Goal: Information Seeking & Learning: Check status

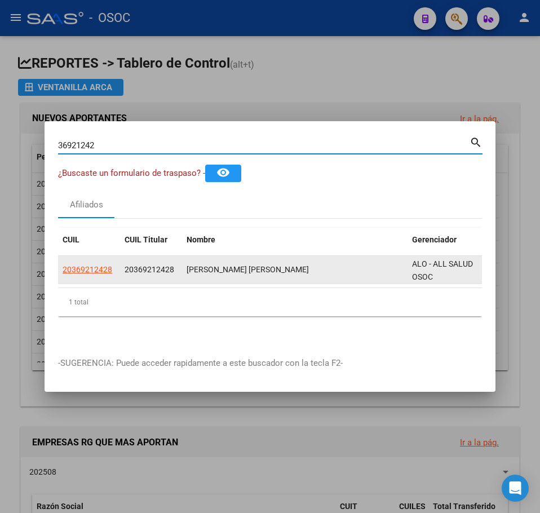
click at [86, 265] on span "20369212428" at bounding box center [88, 269] width 50 height 9
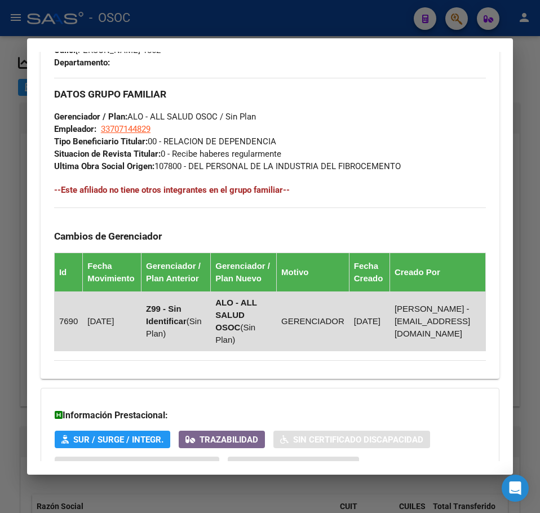
scroll to position [738, 0]
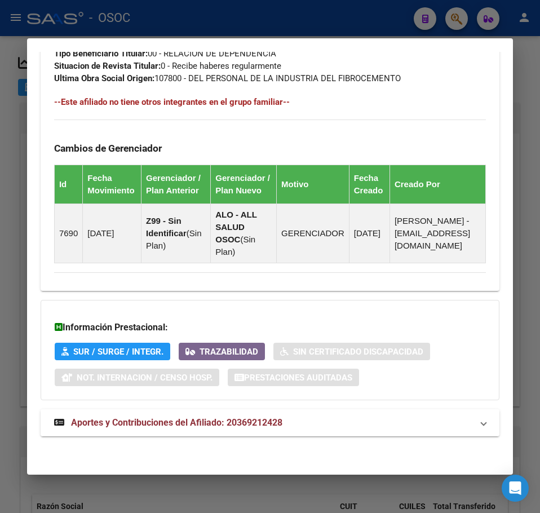
click at [160, 412] on mat-expansion-panel-header "Aportes y Contribuciones del Afiliado: 20369212428" at bounding box center [270, 423] width 459 height 27
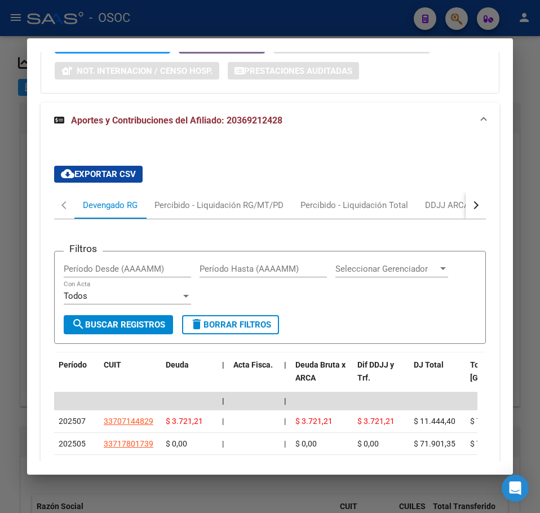
scroll to position [1087, 0]
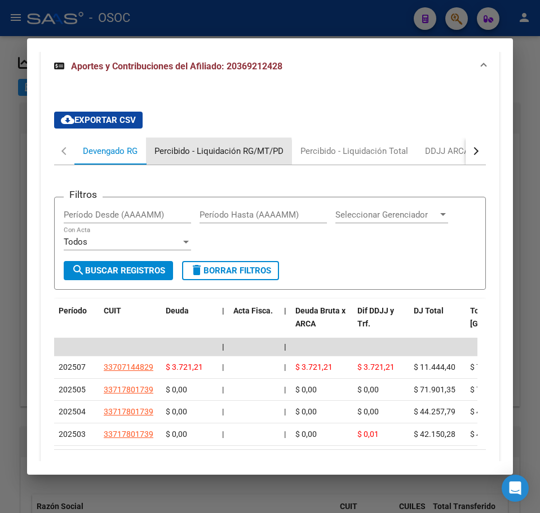
click at [194, 157] on div "Percibido - Liquidación RG/MT/PD" at bounding box center [219, 151] width 129 height 12
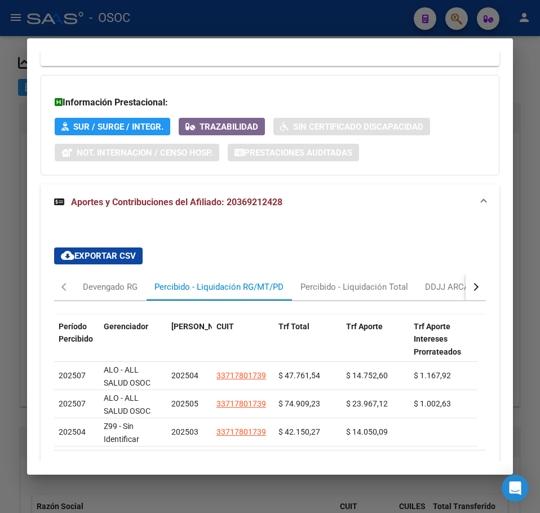
scroll to position [1059, 0]
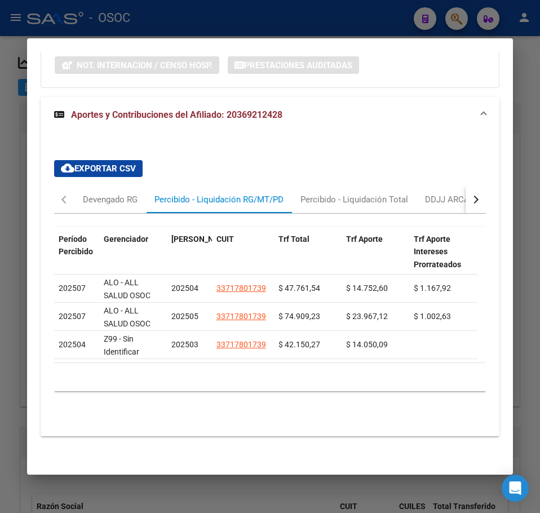
click at [30, 122] on mat-dialog-content "Análisis Afiliado - CUIL: 20369212428 DATOS PADRÓN ÁGIL: [PERSON_NAME] [PERSON_…" at bounding box center [270, 257] width 486 height 410
click at [23, 132] on div at bounding box center [270, 256] width 540 height 513
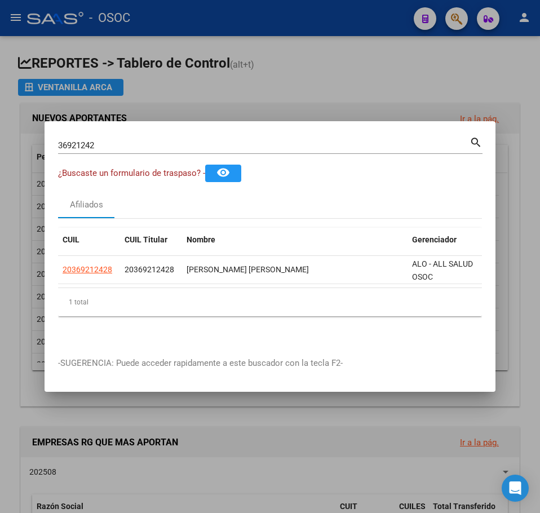
click at [111, 124] on mat-dialog-container "36921242 Buscar (apellido, dni, cuil, nro traspaso, cuit, obra social) search ¿…" at bounding box center [270, 256] width 451 height 271
click at [114, 140] on input "36921242" at bounding box center [264, 145] width 412 height 10
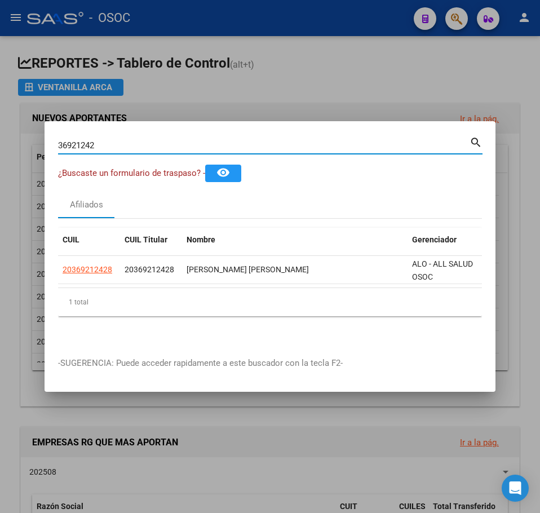
paste input "25875294"
type input "25875294"
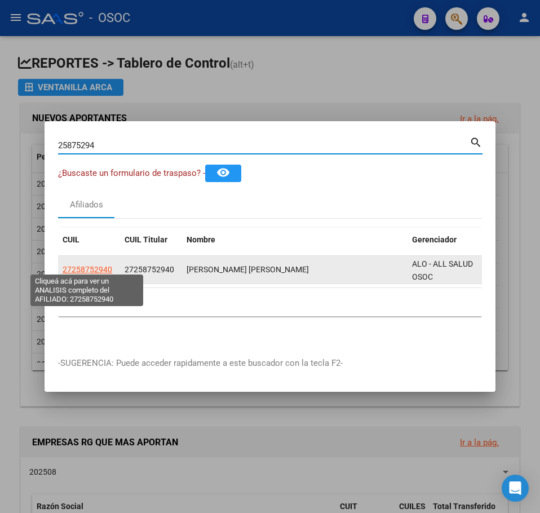
click at [102, 270] on span "27258752940" at bounding box center [88, 269] width 50 height 9
type textarea "27258752940"
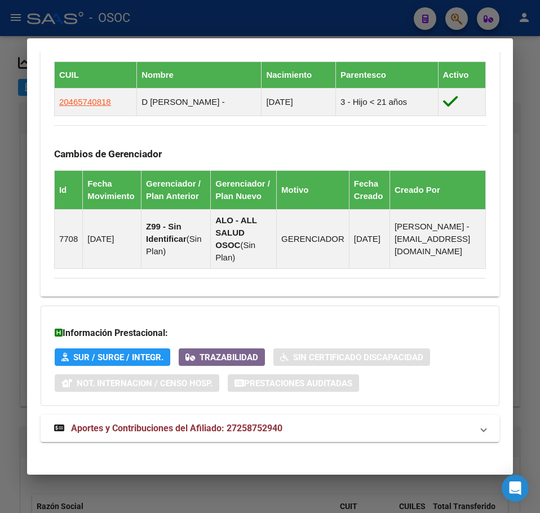
scroll to position [789, 0]
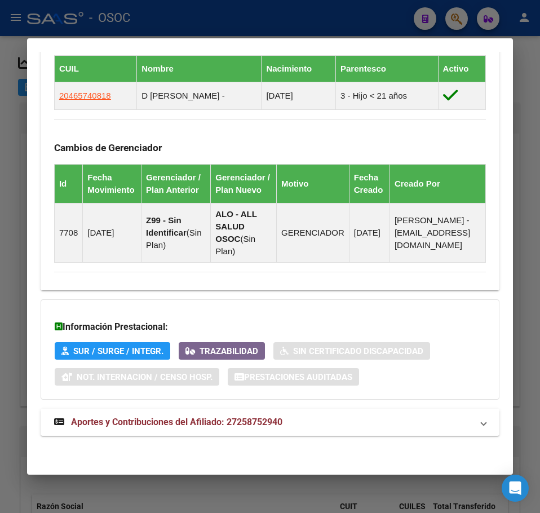
click at [161, 415] on mat-expansion-panel-header "Aportes y Contribuciones del Afiliado: 27258752940" at bounding box center [270, 422] width 459 height 27
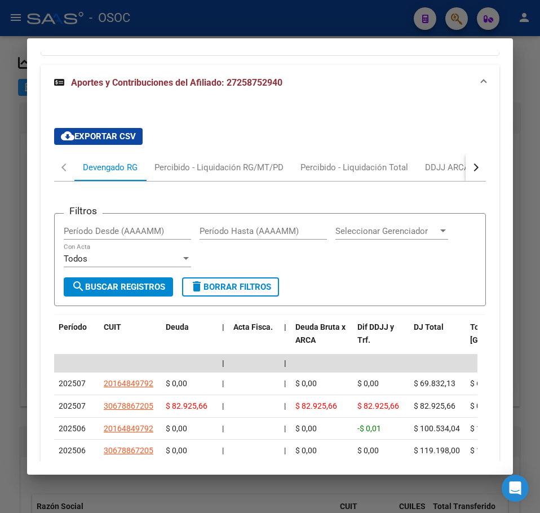
scroll to position [1193, 0]
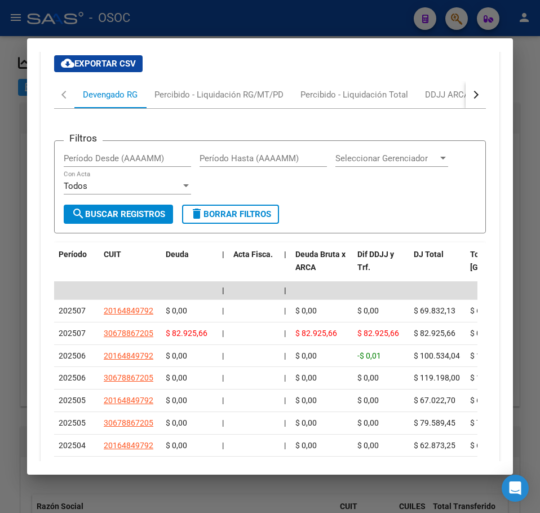
click at [166, 121] on div "Filtros Período Desde (AAAAMM) Período Hasta (AAAAMM) Seleccionar Gerenciador S…" at bounding box center [270, 346] width 432 height 475
click at [166, 108] on div "Percibido - Liquidación RG/MT/PD" at bounding box center [219, 94] width 146 height 27
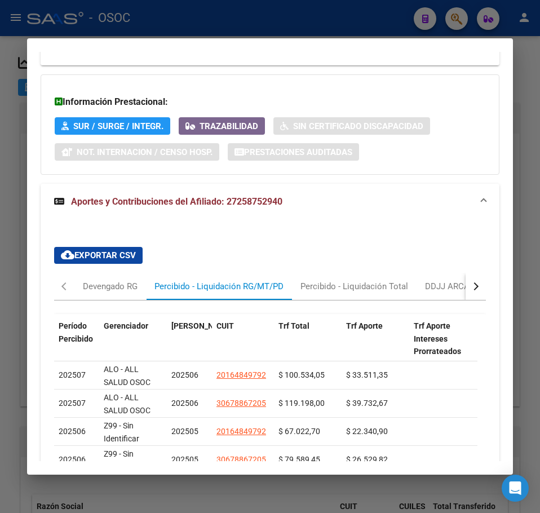
scroll to position [1050, 0]
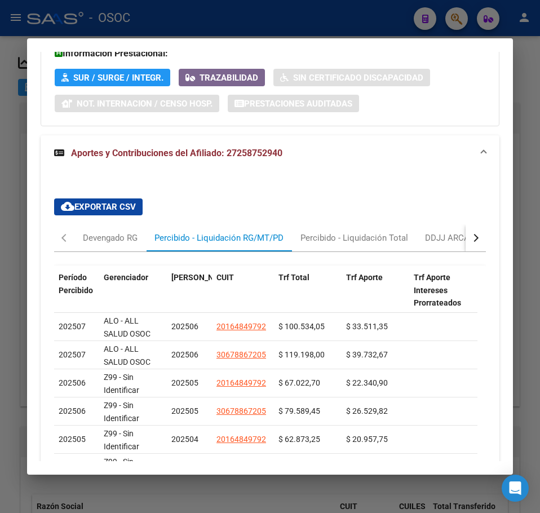
click at [25, 136] on div at bounding box center [270, 256] width 540 height 513
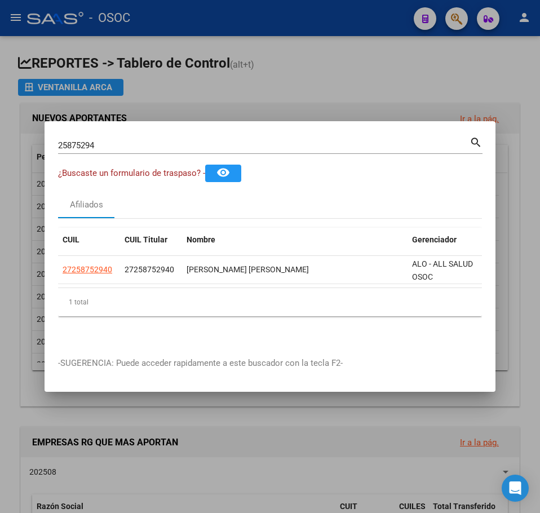
click at [109, 140] on input "25875294" at bounding box center [264, 145] width 412 height 10
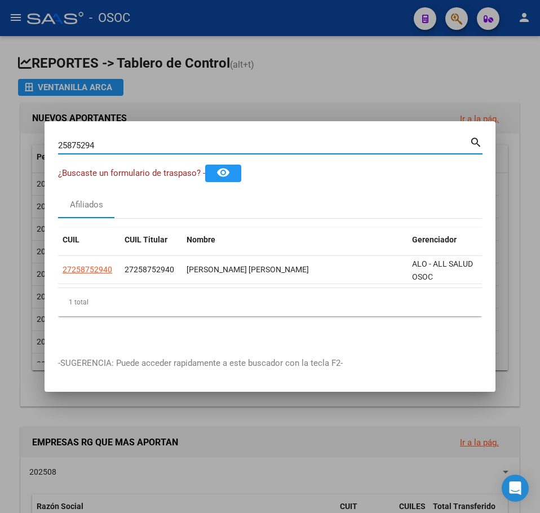
paste input "30515420"
type input "30515420"
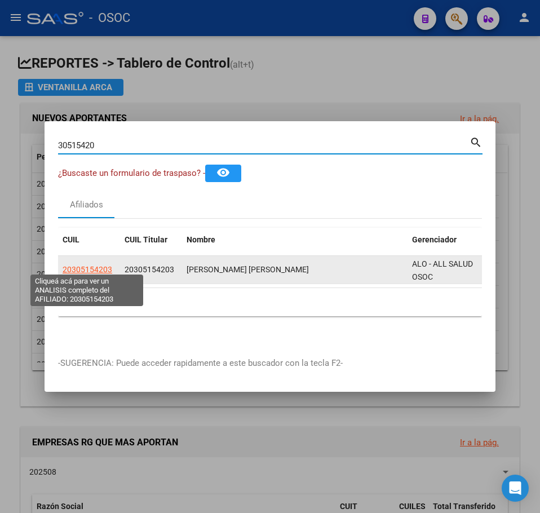
click at [106, 267] on span "20305154203" at bounding box center [88, 269] width 50 height 9
type textarea "20305154203"
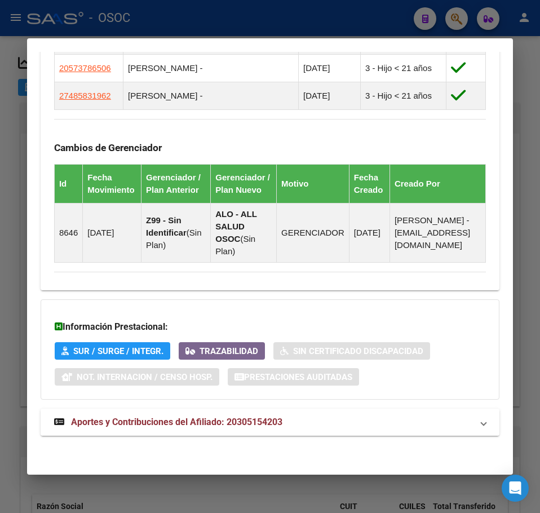
click at [218, 425] on span "Aportes y Contribuciones del Afiliado: 20305154203" at bounding box center [177, 422] width 212 height 11
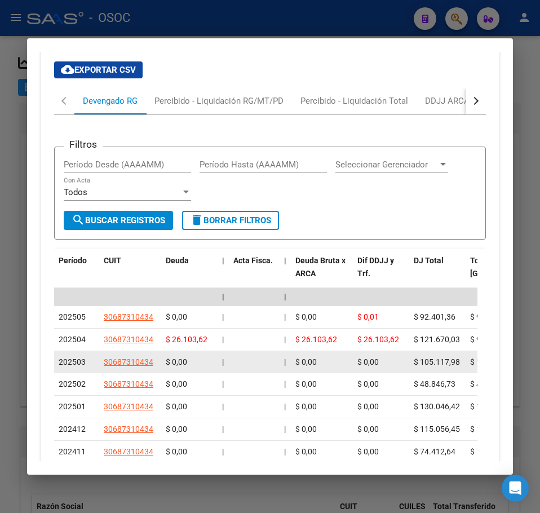
scroll to position [1261, 0]
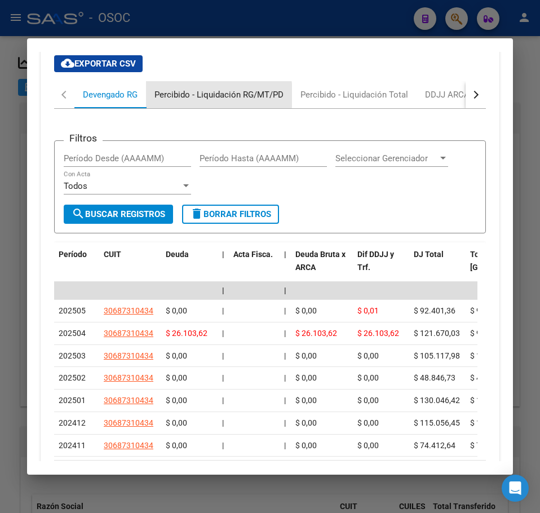
click at [179, 101] on div "Percibido - Liquidación RG/MT/PD" at bounding box center [219, 95] width 129 height 12
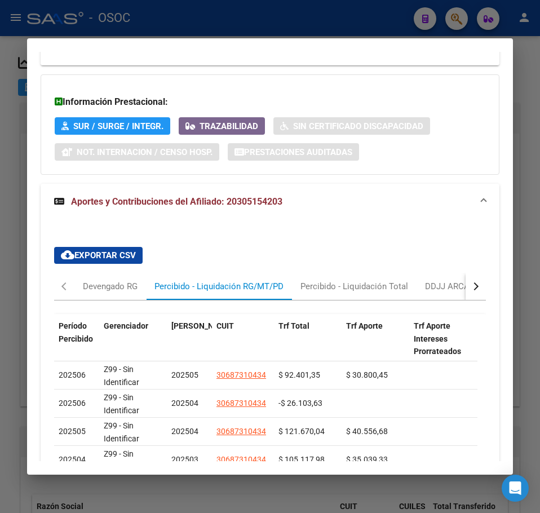
scroll to position [1118, 0]
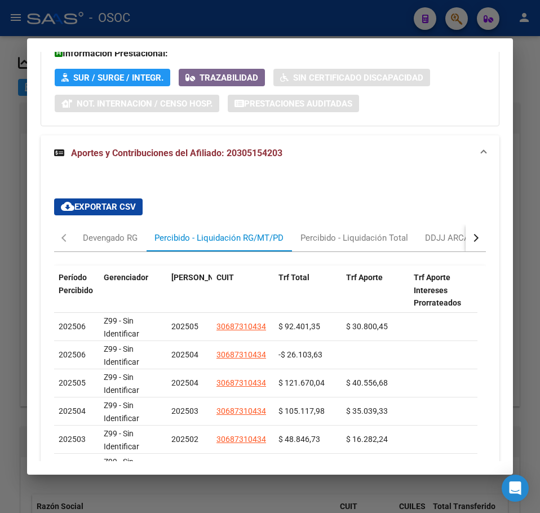
click at [30, 146] on mat-dialog-content "Análisis Afiliado - CUIL: 20305154203 DATOS PADRÓN ÁGIL: [PERSON_NAME] [PERSON_…" at bounding box center [270, 257] width 486 height 410
click at [17, 135] on div at bounding box center [270, 256] width 540 height 513
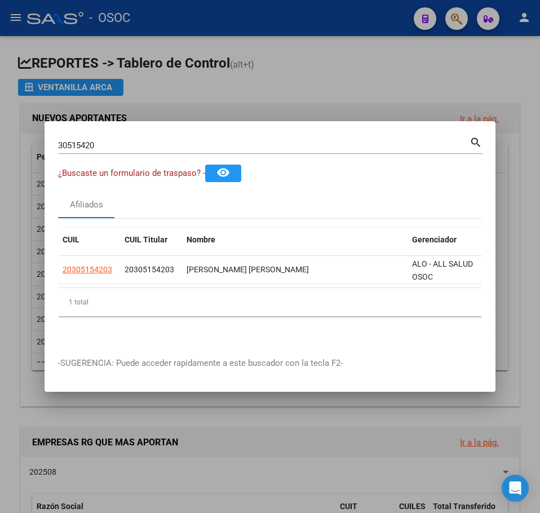
click at [99, 130] on mat-dialog-container "30515420 Buscar (apellido, dni, cuil, nro traspaso, cuit, obra social) search ¿…" at bounding box center [270, 256] width 451 height 271
click at [106, 138] on div "30515420 Buscar (apellido, dni, [PERSON_NAME], [PERSON_NAME], cuit, obra social)" at bounding box center [264, 145] width 412 height 17
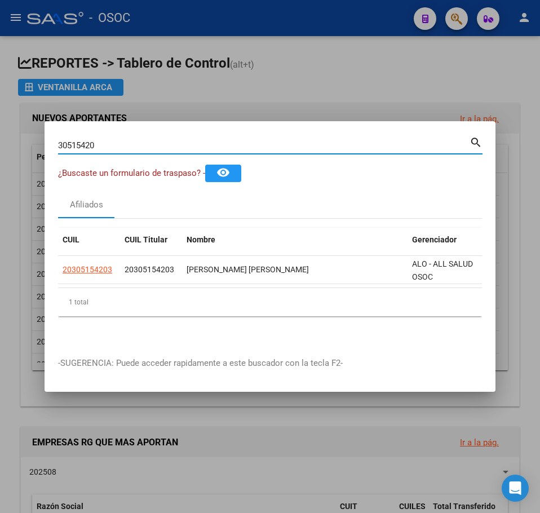
click at [106, 140] on input "30515420" at bounding box center [264, 145] width 412 height 10
paste input "21584909"
type input "21584909"
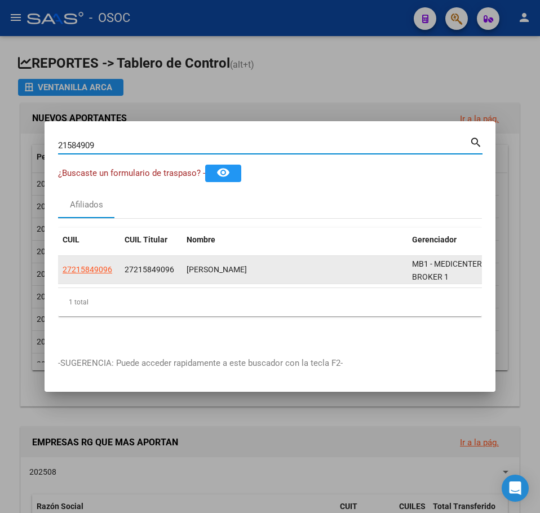
click at [97, 273] on datatable-body-cell "27215849096" at bounding box center [89, 270] width 62 height 28
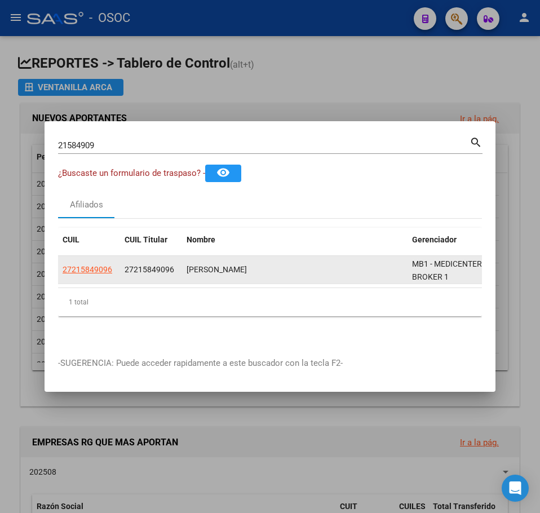
click at [97, 271] on app-link-go-to "27215849096" at bounding box center [88, 269] width 50 height 13
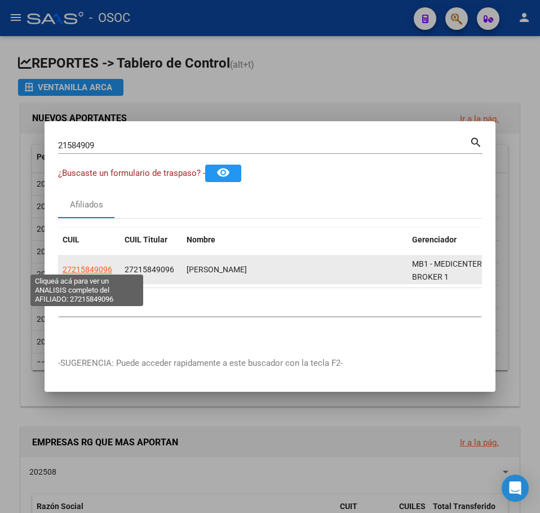
click at [97, 267] on span "27215849096" at bounding box center [88, 269] width 50 height 9
type textarea "27215849096"
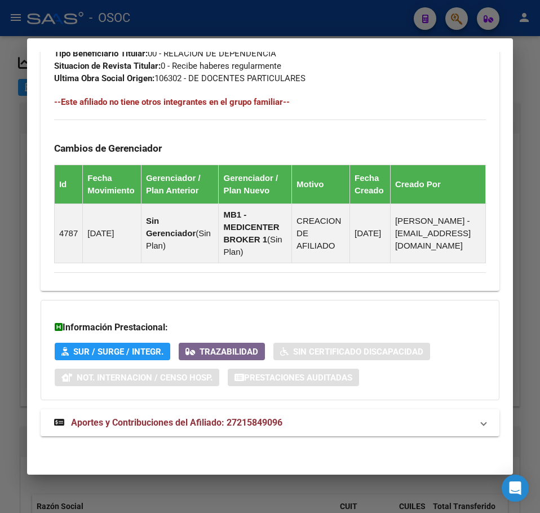
scroll to position [726, 0]
click at [188, 423] on span "Aportes y Contribuciones del Afiliado: 27215849096" at bounding box center [177, 422] width 212 height 11
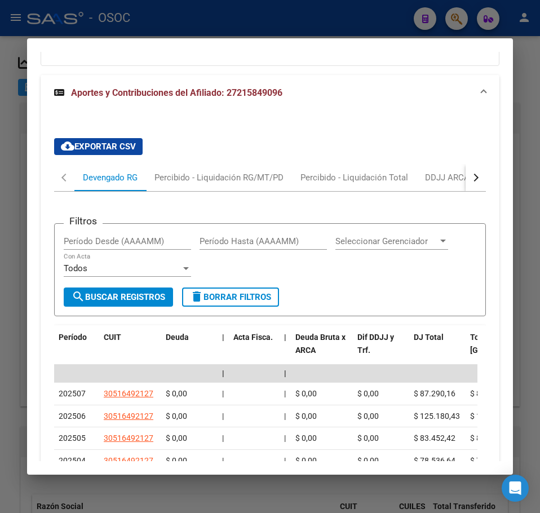
scroll to position [1074, 0]
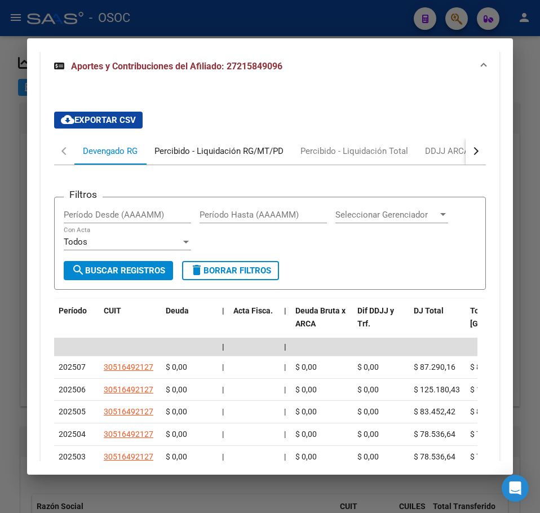
click at [200, 165] on div "Percibido - Liquidación RG/MT/PD" at bounding box center [219, 151] width 146 height 27
